Goal: Unclear

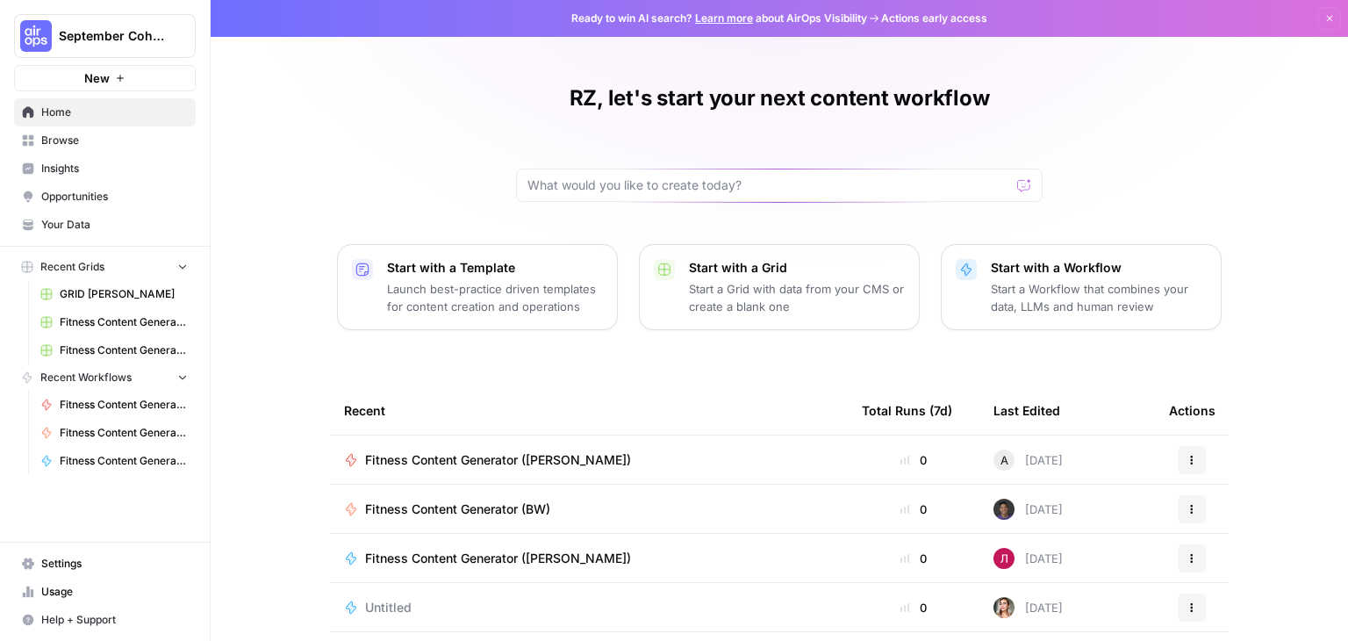
click at [1246, 243] on div "RZ, let's start your next content workflow Start with a Template Launch best-pr…" at bounding box center [779, 403] width 1137 height 807
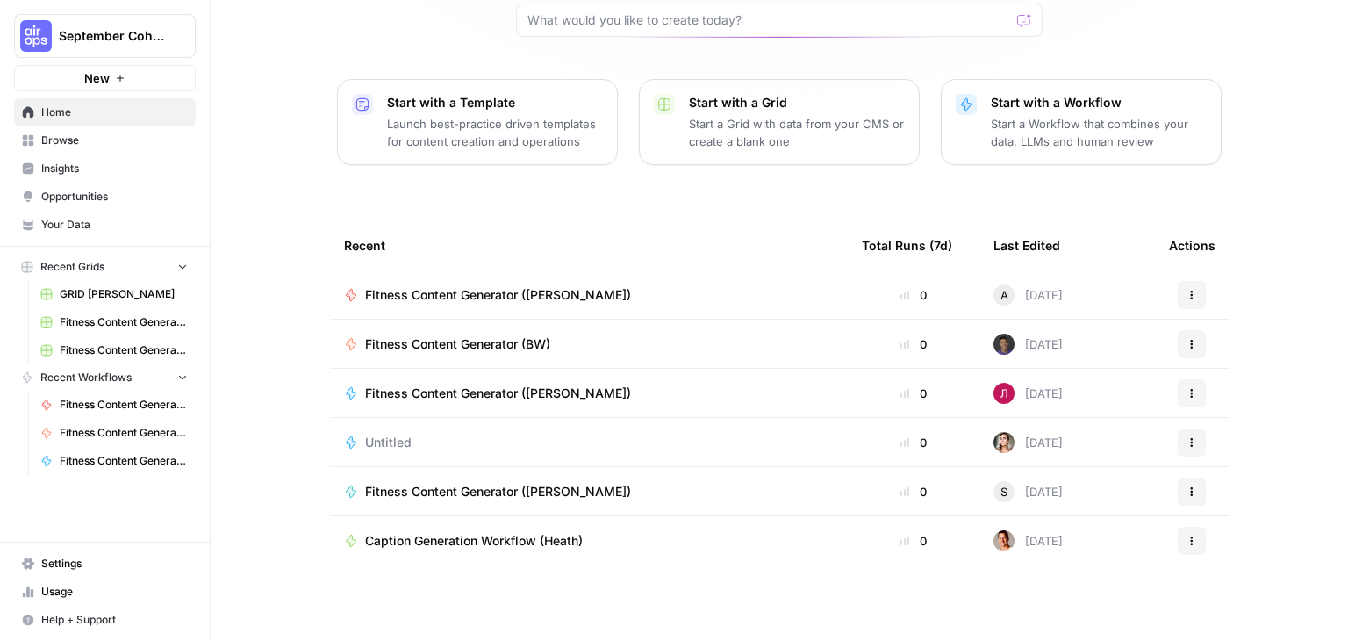
scroll to position [166, 0]
